Goal: Entertainment & Leisure: Consume media (video, audio)

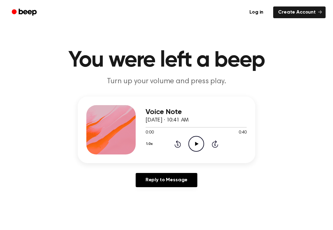
click at [195, 135] on div "0:00 0:40" at bounding box center [195, 132] width 101 height 6
click at [206, 146] on div "1.0x Rewind 5 seconds Play Audio Skip 5 seconds" at bounding box center [195, 144] width 101 height 16
click at [194, 145] on icon "Play Audio" at bounding box center [196, 144] width 16 height 16
click at [177, 143] on icon "Rewind 5 seconds" at bounding box center [177, 144] width 7 height 8
click at [176, 145] on icon "Rewind 5 seconds" at bounding box center [177, 144] width 7 height 8
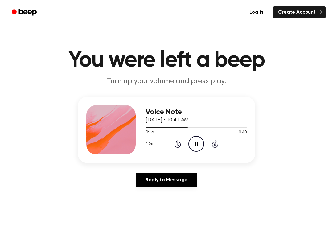
click at [176, 145] on icon "Rewind 5 seconds" at bounding box center [177, 144] width 7 height 8
click at [179, 143] on icon "Rewind 5 seconds" at bounding box center [177, 144] width 7 height 8
click at [178, 148] on div "1.0x Rewind 5 seconds Pause Audio Skip 5 seconds" at bounding box center [195, 144] width 101 height 16
click at [174, 147] on div "1.0x Rewind 5 seconds Pause Audio Skip 5 seconds" at bounding box center [195, 144] width 101 height 16
click at [170, 149] on div "1.0x Rewind 5 seconds Pause Audio Skip 5 seconds" at bounding box center [195, 144] width 101 height 16
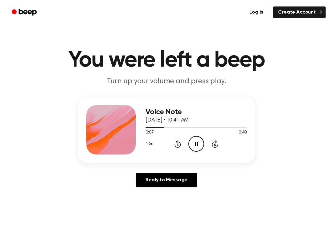
click at [170, 149] on div "1.0x Rewind 5 seconds Pause Audio Skip 5 seconds" at bounding box center [195, 144] width 101 height 16
click at [173, 146] on div "1.0x Rewind 5 seconds Pause Audio Skip 5 seconds" at bounding box center [195, 144] width 101 height 16
click at [181, 144] on div "1.0x Rewind 5 seconds Pause Audio Skip 5 seconds" at bounding box center [195, 144] width 101 height 16
click at [176, 147] on icon at bounding box center [177, 143] width 6 height 7
click at [203, 143] on icon "Pause Audio" at bounding box center [196, 144] width 16 height 16
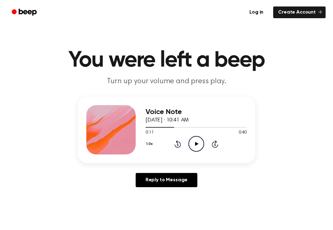
click at [194, 142] on icon "Play Audio" at bounding box center [196, 144] width 16 height 16
click at [196, 139] on icon "Pause Audio" at bounding box center [196, 144] width 16 height 16
click at [193, 149] on icon "Pause Audio" at bounding box center [196, 144] width 16 height 16
